Goal: Task Accomplishment & Management: Manage account settings

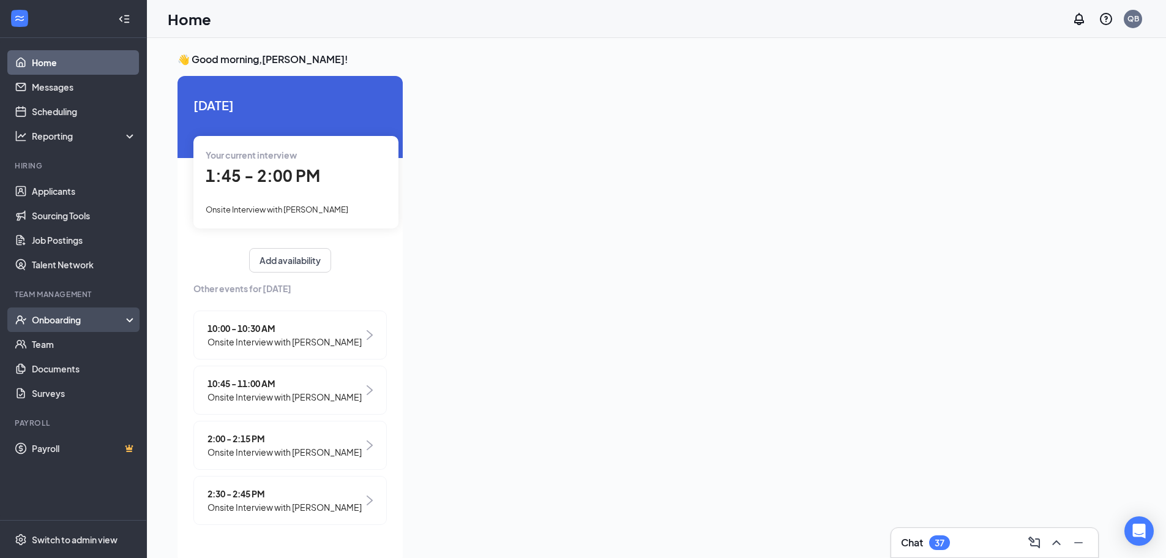
click at [58, 318] on div "Onboarding" at bounding box center [79, 320] width 94 height 12
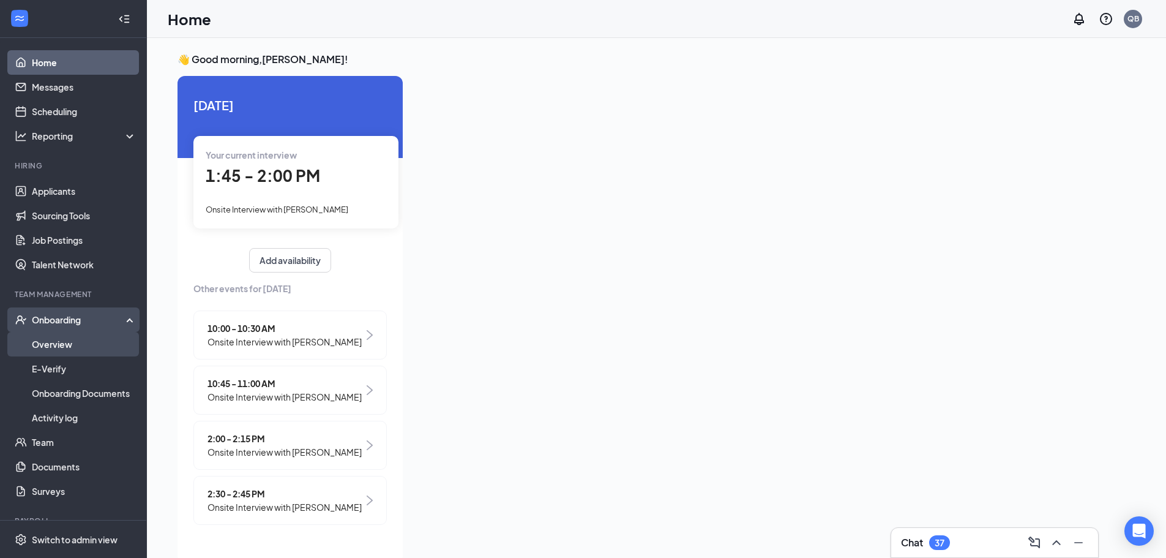
click at [58, 342] on link "Overview" at bounding box center [84, 344] width 105 height 24
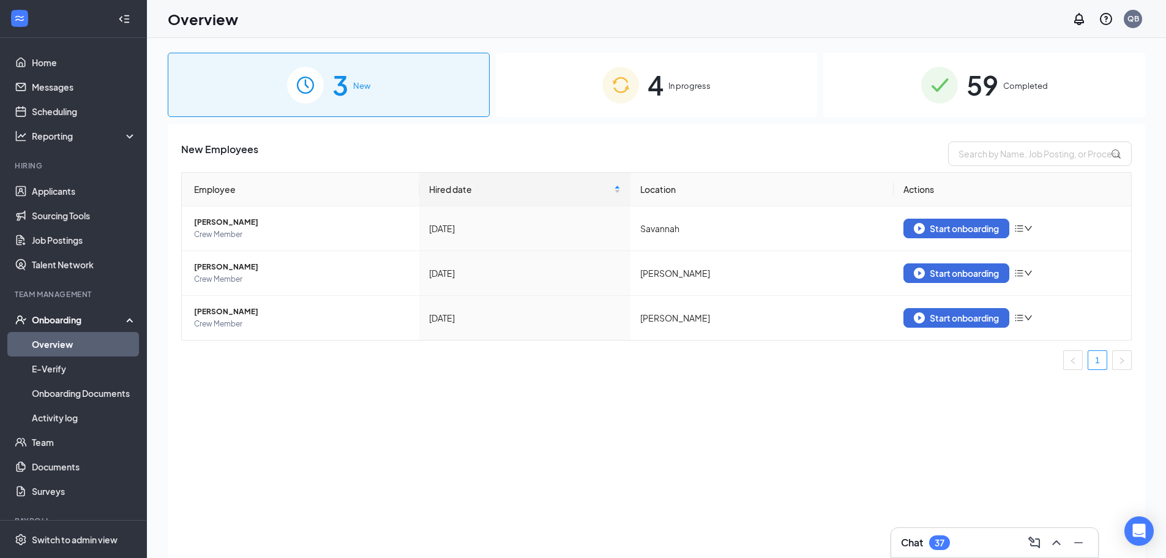
click at [679, 91] on span "In progress" at bounding box center [690, 86] width 42 height 12
